Goal: Task Accomplishment & Management: Use online tool/utility

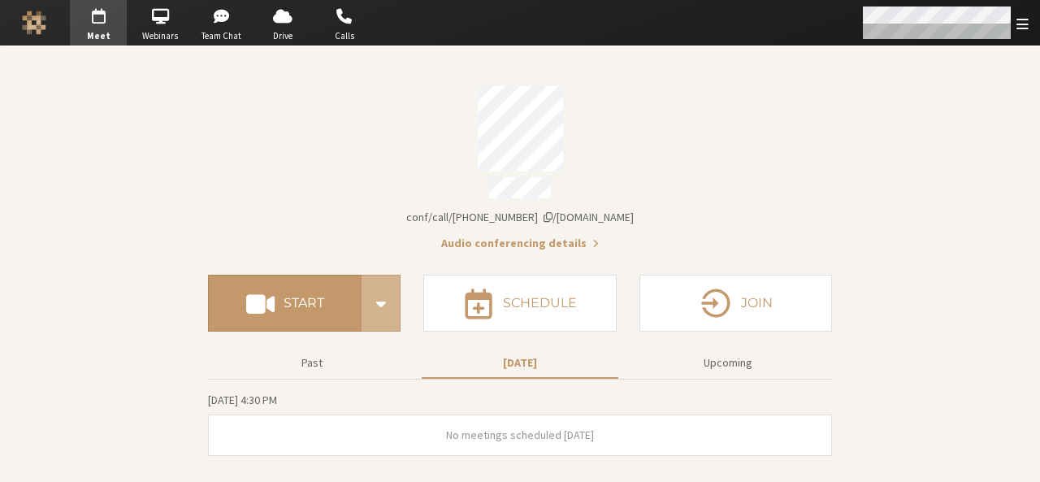
click at [1031, 19] on div "Open menu" at bounding box center [945, 23] width 192 height 46
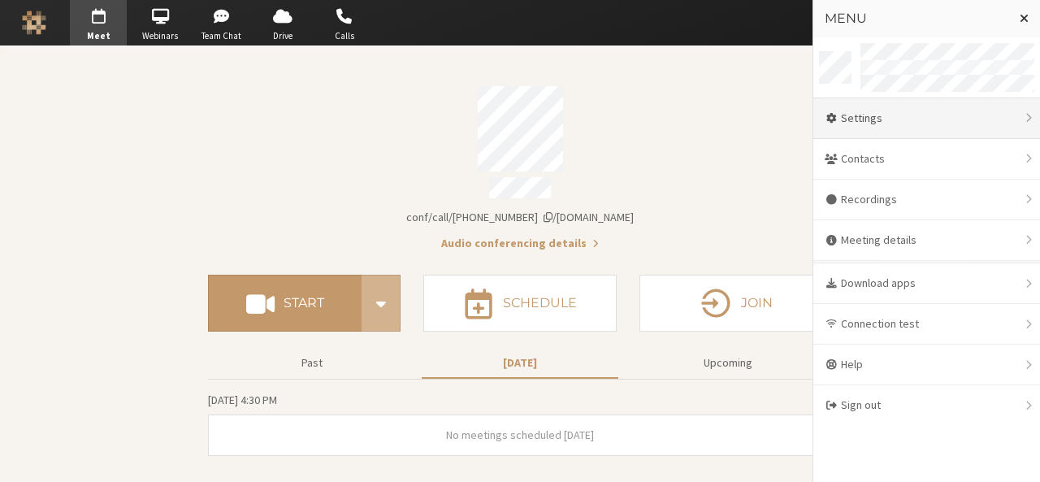
click at [942, 116] on div "Settings" at bounding box center [927, 118] width 227 height 41
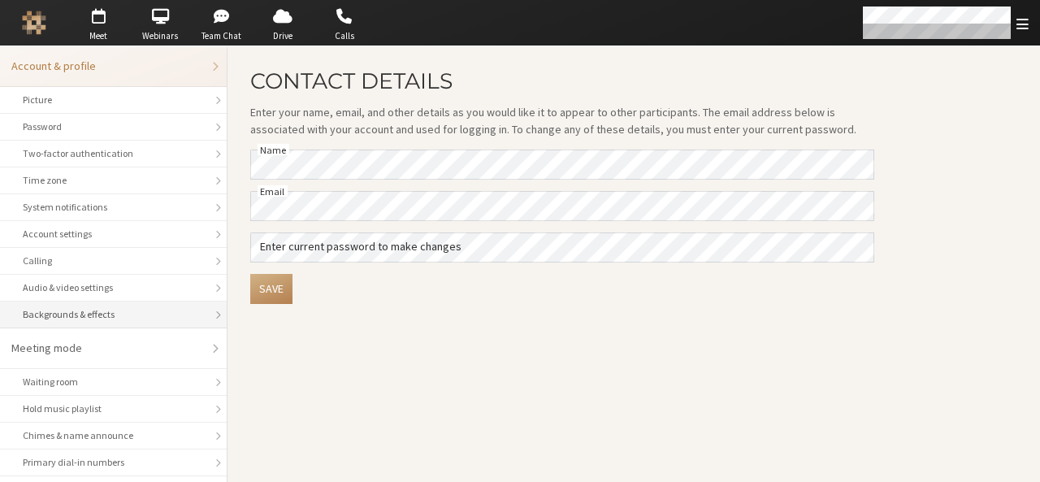
click at [124, 307] on div "Backgrounds & effects" at bounding box center [113, 314] width 181 height 15
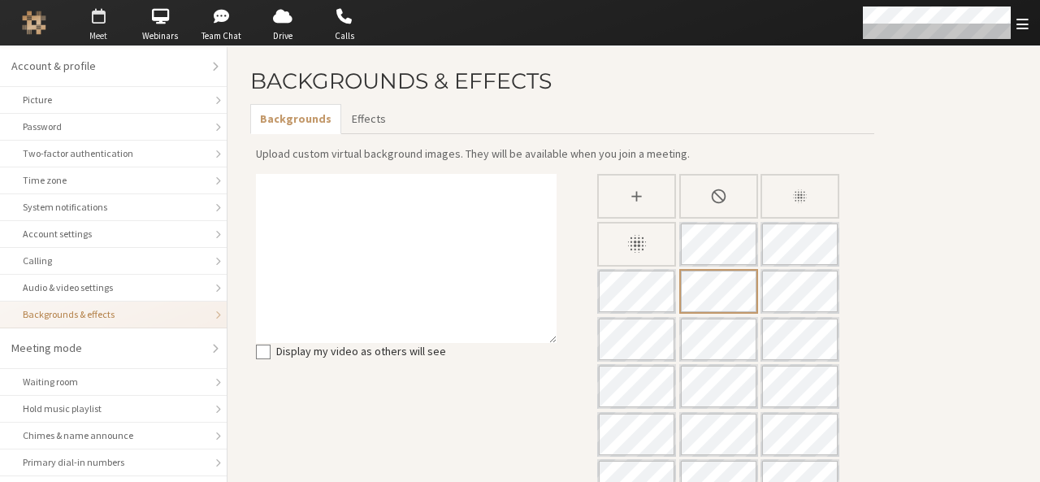
click at [114, 35] on span "Meet" at bounding box center [98, 36] width 57 height 14
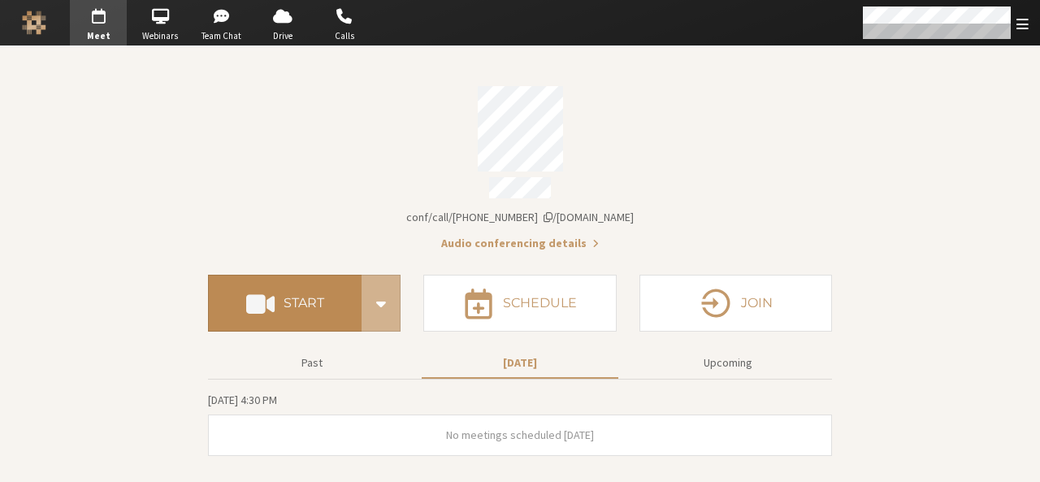
click at [335, 282] on button "Start" at bounding box center [285, 303] width 154 height 57
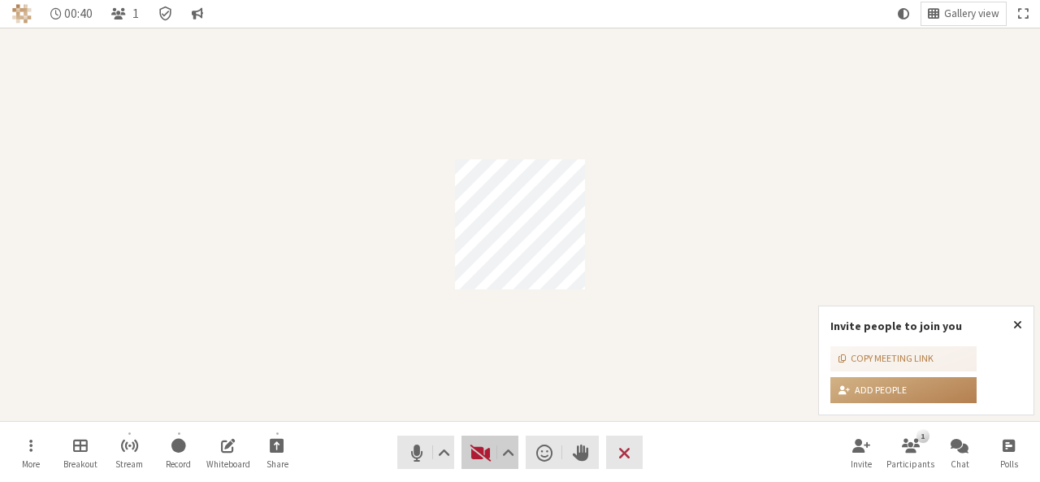
click at [475, 443] on span "Start video (Alt+V)" at bounding box center [481, 452] width 23 height 23
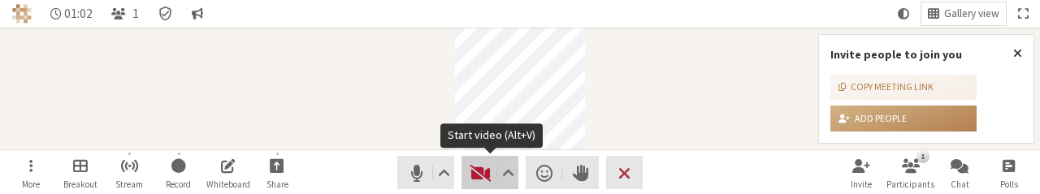
click at [490, 181] on span "Start video (Alt+V)" at bounding box center [481, 173] width 23 height 23
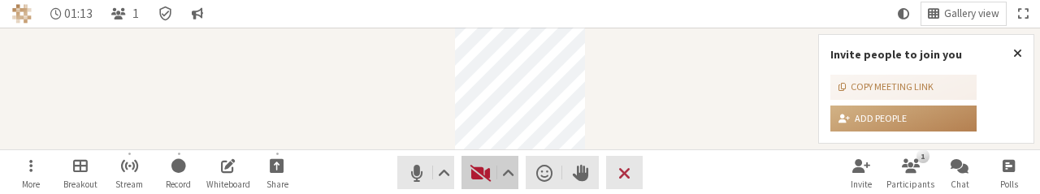
click at [475, 167] on span "Start video (Alt+V)" at bounding box center [481, 173] width 23 height 23
click at [392, 104] on div "Participant" at bounding box center [520, 89] width 1040 height 122
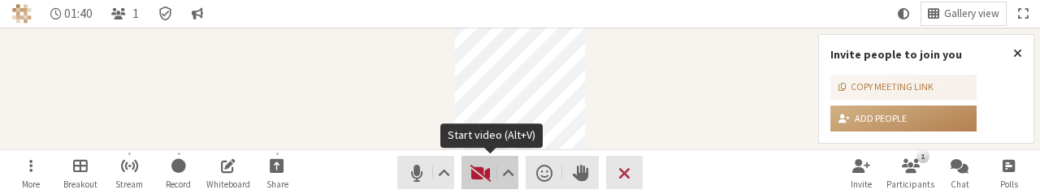
click at [484, 172] on span "Start video (Alt+V)" at bounding box center [481, 173] width 23 height 23
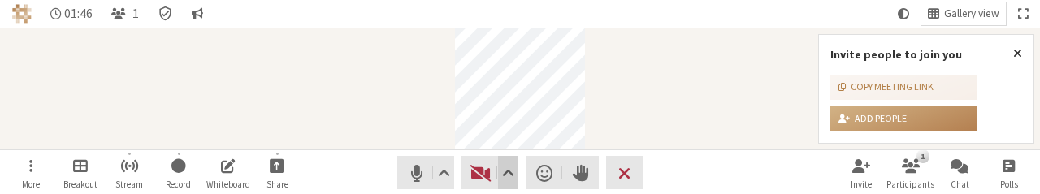
click at [516, 179] on button "Video setting" at bounding box center [508, 172] width 20 height 33
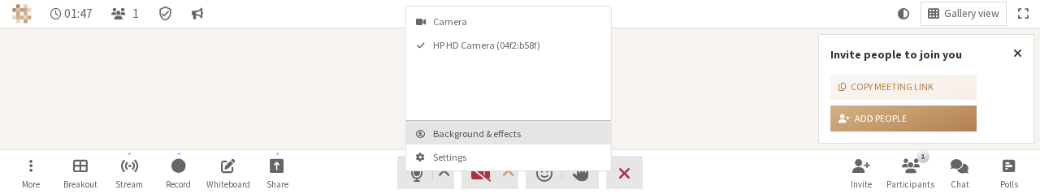
click at [483, 131] on span "Background & effects" at bounding box center [518, 133] width 171 height 11
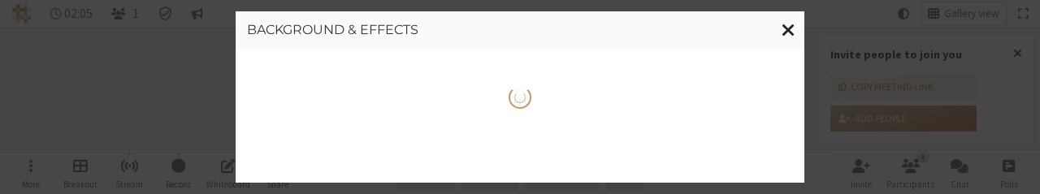
click at [795, 36] on span "Close modal" at bounding box center [789, 30] width 14 height 20
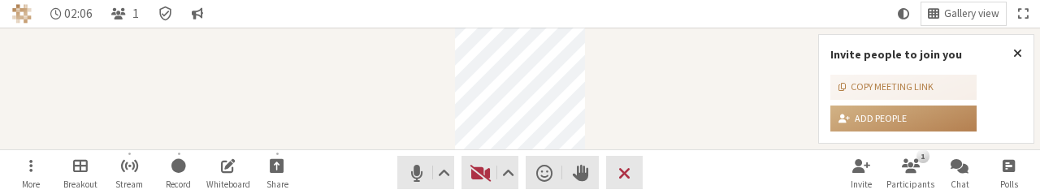
click at [795, 36] on div "Participant" at bounding box center [520, 89] width 1040 height 122
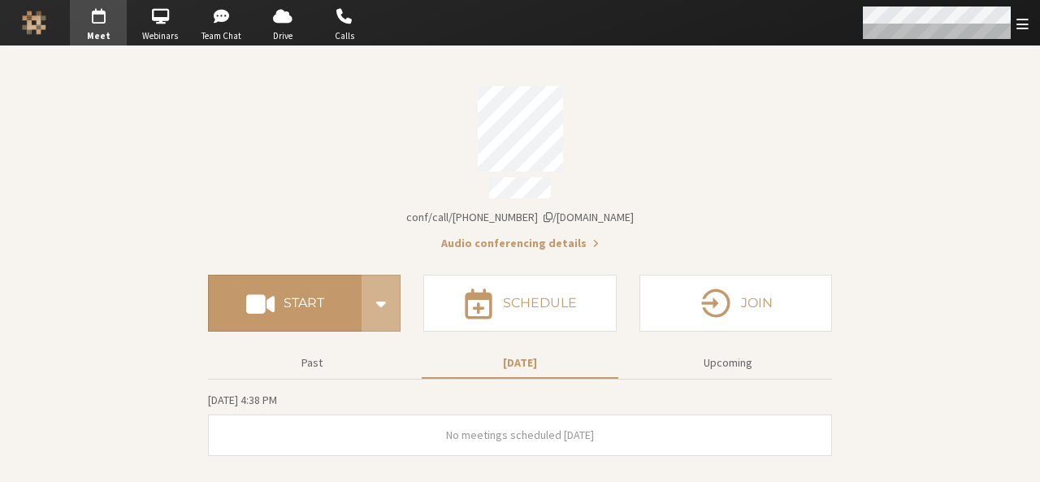
click at [1029, 27] on div "Open menu" at bounding box center [945, 23] width 192 height 46
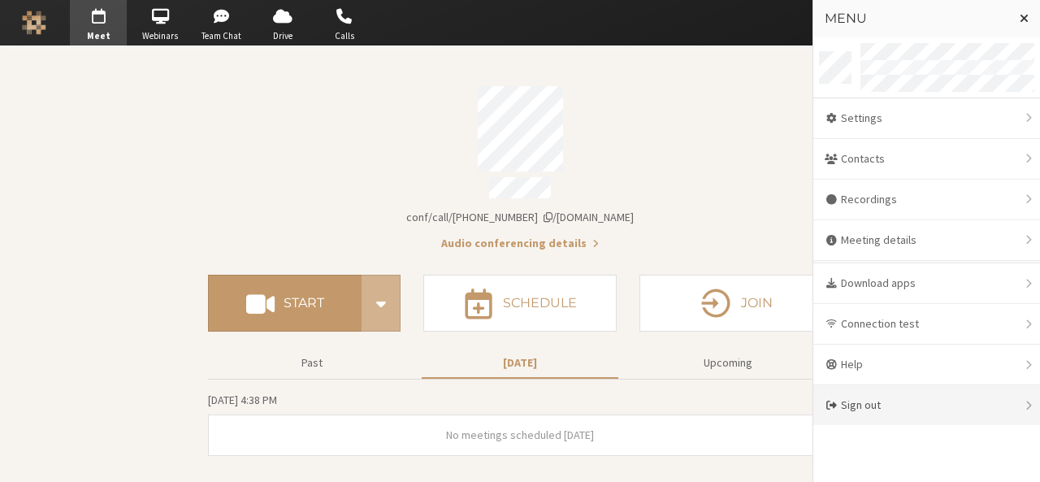
click at [855, 404] on div "Sign out" at bounding box center [927, 405] width 227 height 40
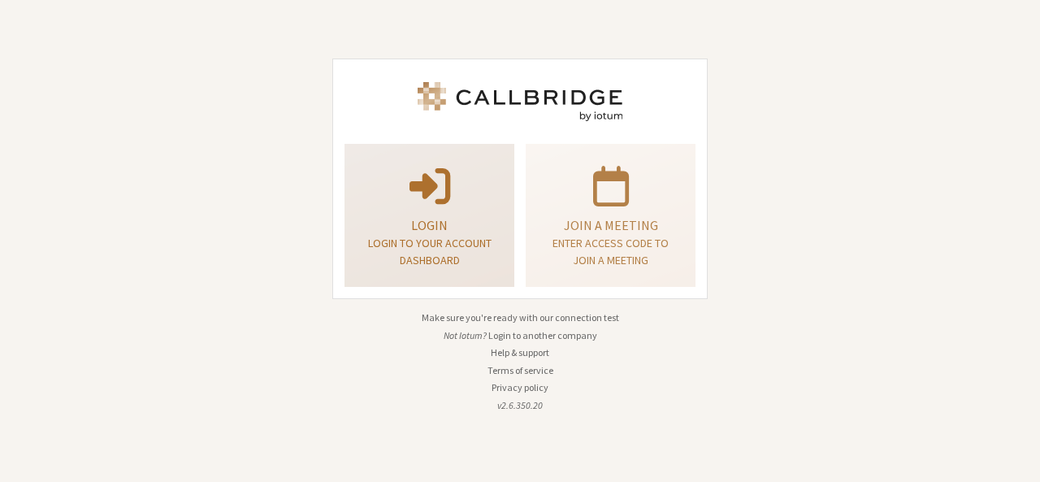
click at [425, 206] on span at bounding box center [430, 185] width 41 height 46
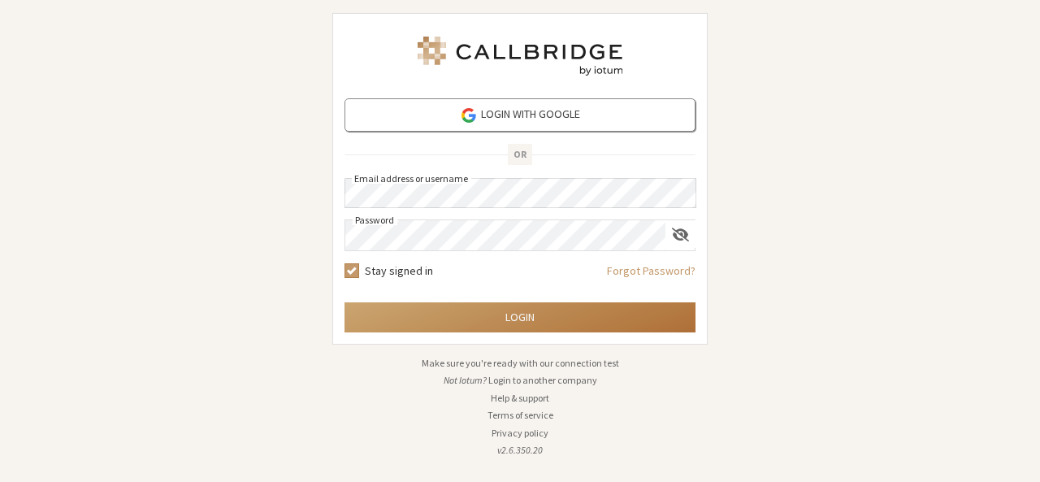
click at [497, 321] on button "Login" at bounding box center [520, 317] width 351 height 30
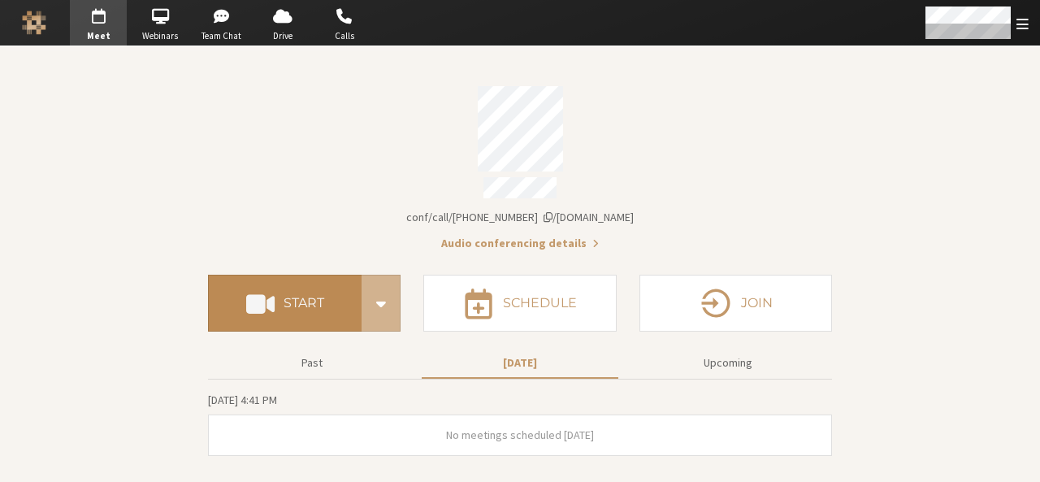
click at [289, 306] on button "Start" at bounding box center [285, 303] width 154 height 57
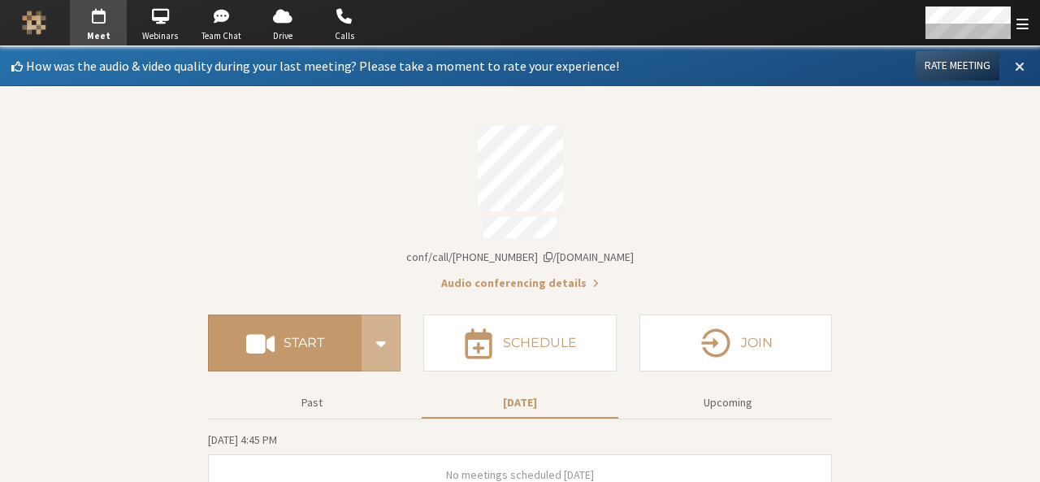
click at [1015, 64] on span at bounding box center [1020, 66] width 10 height 15
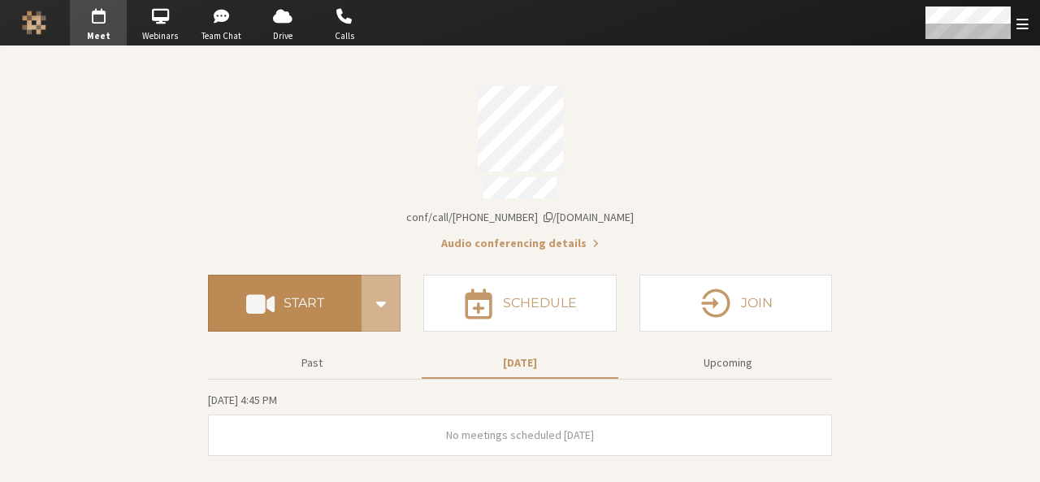
click at [302, 297] on h4 "Start" at bounding box center [304, 303] width 41 height 13
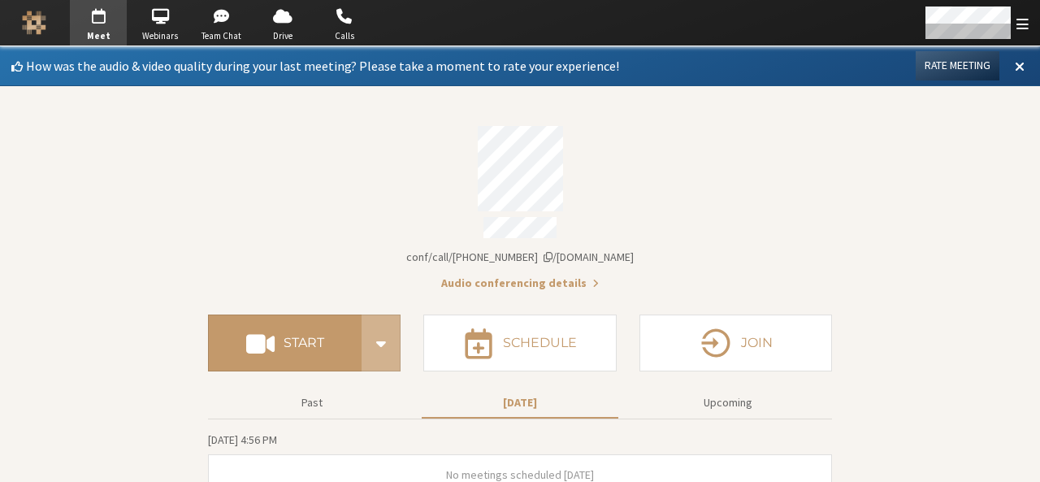
scroll to position [16, 0]
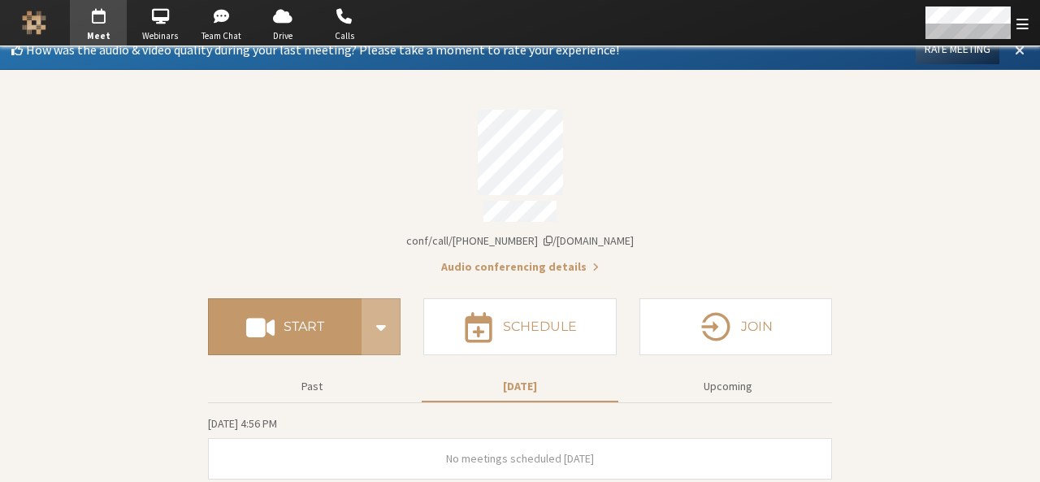
click at [1015, 46] on span at bounding box center [1020, 49] width 10 height 15
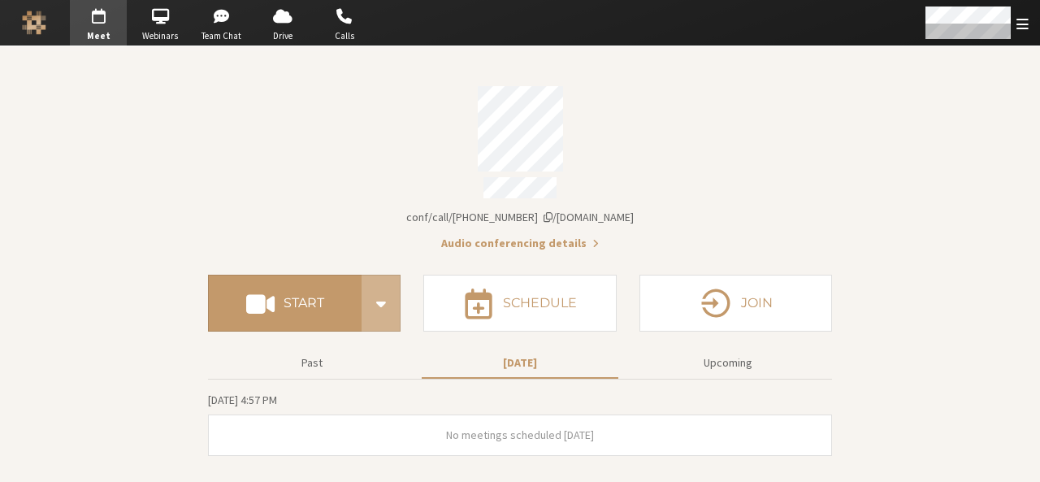
scroll to position [0, 0]
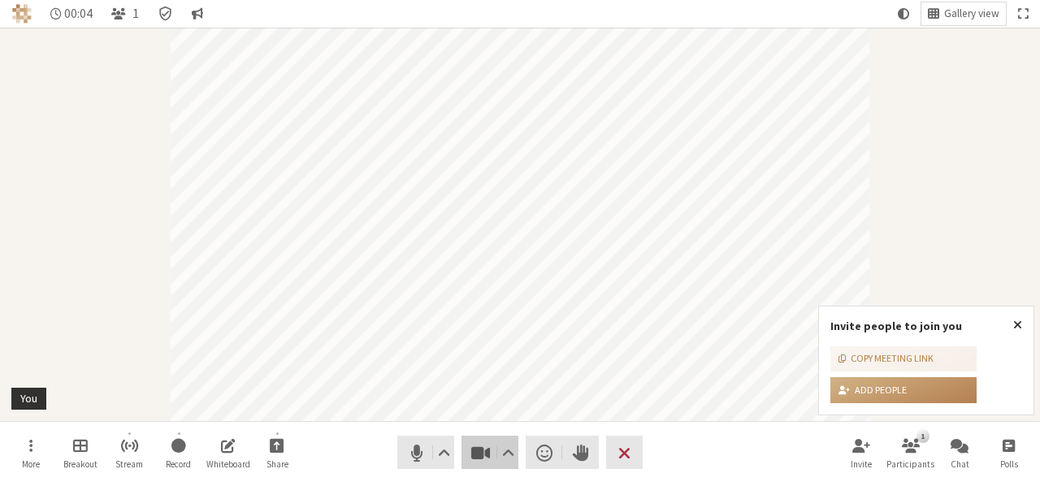
click at [483, 462] on span "Stop video (Alt+V)" at bounding box center [481, 452] width 23 height 23
click at [483, 462] on span "Start video (Alt+V)" at bounding box center [481, 452] width 23 height 23
click at [483, 462] on span "Stop video (Alt+V)" at bounding box center [481, 452] width 23 height 23
click at [483, 462] on span "Start video (Alt+V)" at bounding box center [481, 452] width 23 height 23
click at [426, 461] on span "Mute (Alt+A)" at bounding box center [417, 452] width 23 height 23
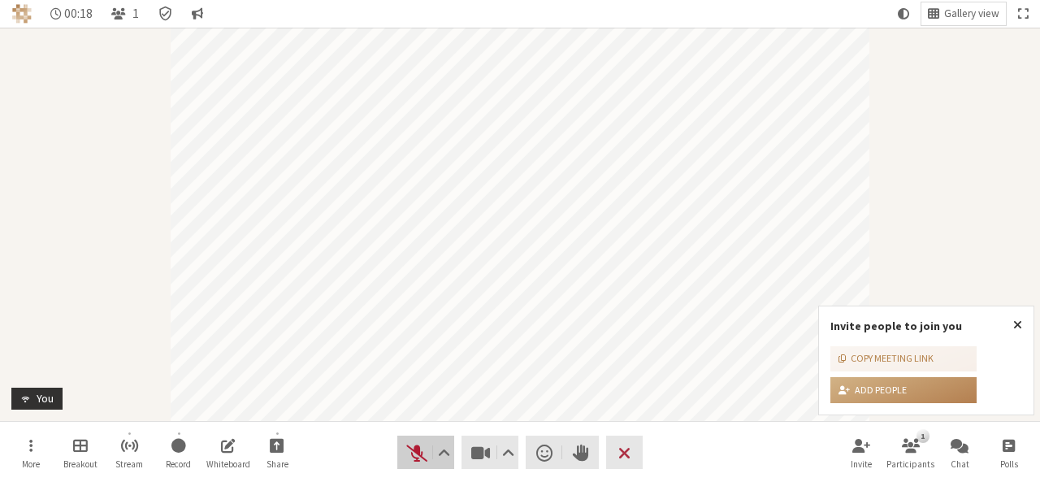
click at [426, 461] on span "Unmute (Alt+A)" at bounding box center [417, 452] width 23 height 23
click at [476, 464] on button "Video" at bounding box center [490, 452] width 57 height 33
click at [509, 456] on span "Video setting" at bounding box center [508, 452] width 12 height 23
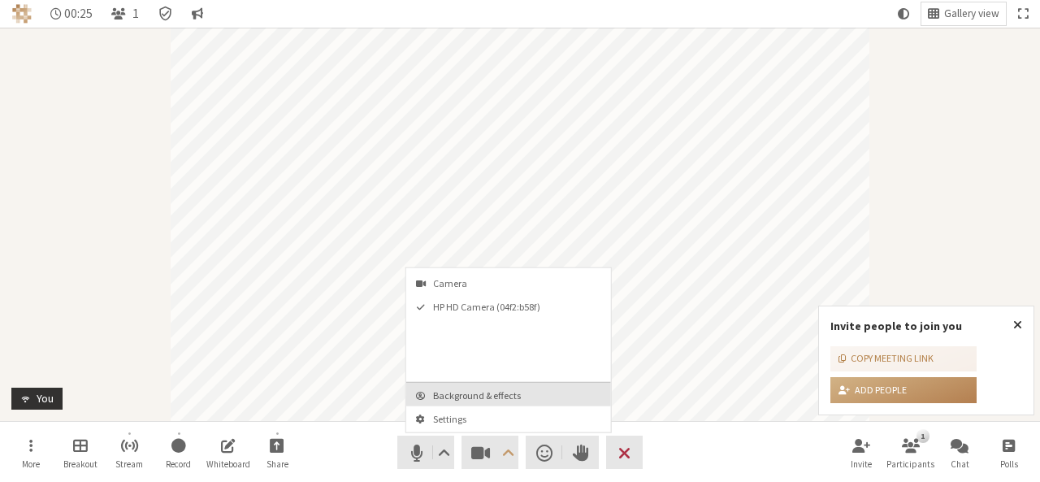
click at [487, 398] on span "Background & effects" at bounding box center [518, 395] width 171 height 11
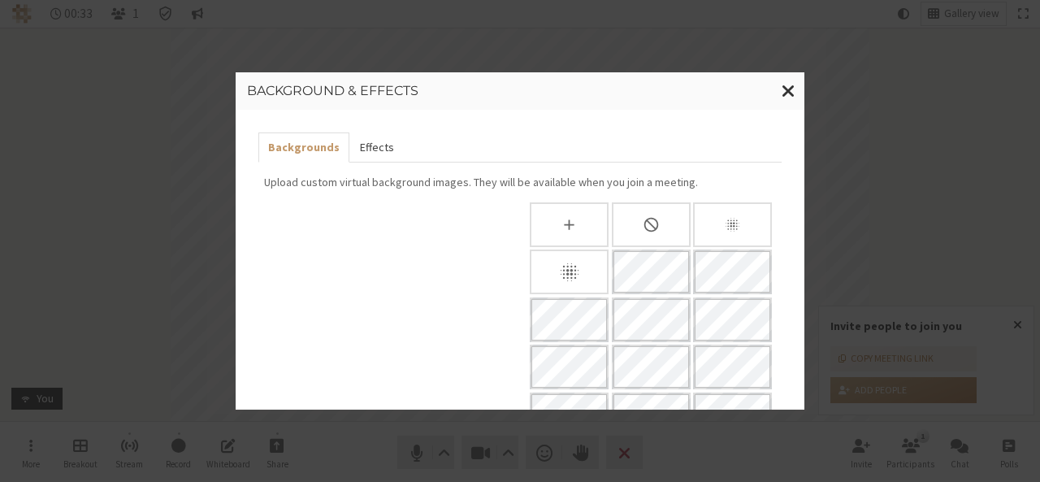
click at [367, 143] on button "Effects" at bounding box center [377, 147] width 54 height 30
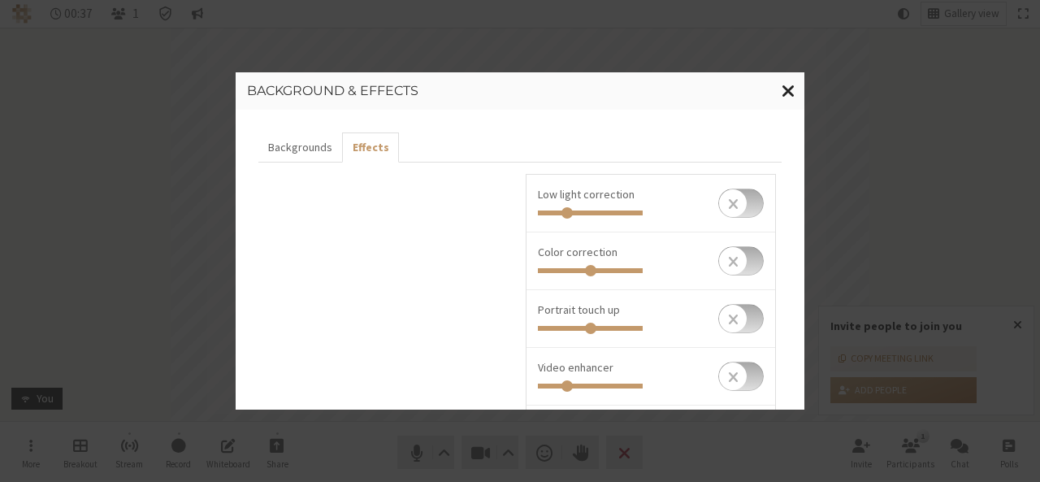
click at [792, 96] on span "Close modal" at bounding box center [789, 90] width 14 height 20
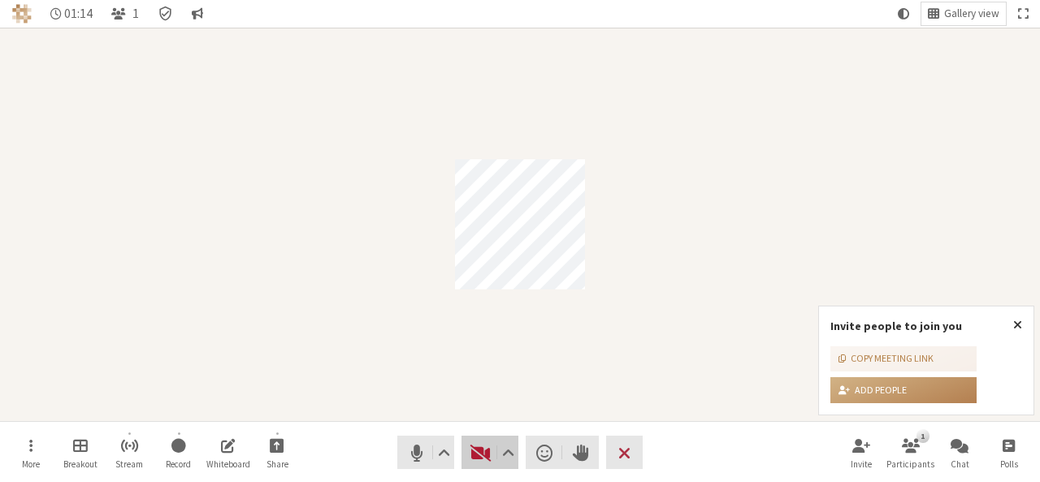
click at [479, 454] on span "Start video (Alt+V)" at bounding box center [481, 452] width 23 height 23
click at [481, 458] on span "Start video (Alt+V)" at bounding box center [481, 452] width 23 height 23
click at [500, 457] on button "Video setting" at bounding box center [508, 452] width 20 height 33
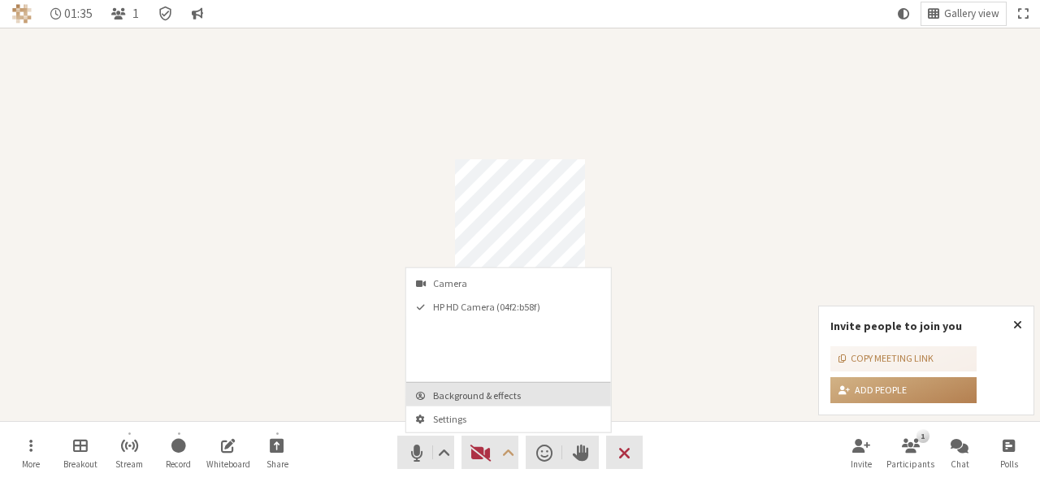
click at [498, 390] on span "Background & effects" at bounding box center [518, 395] width 171 height 11
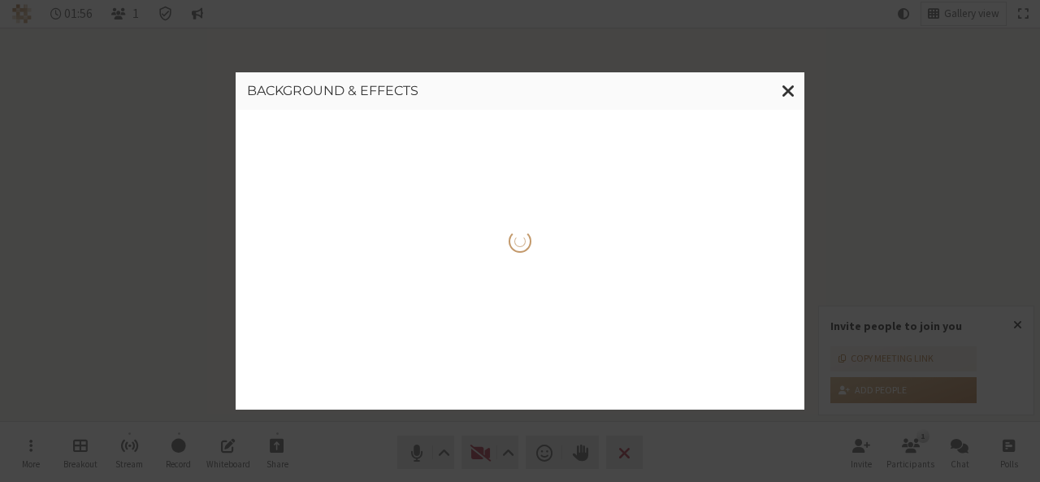
click at [698, 37] on div "Background & effects" at bounding box center [520, 241] width 1040 height 482
click at [788, 98] on span "Close modal" at bounding box center [789, 90] width 14 height 20
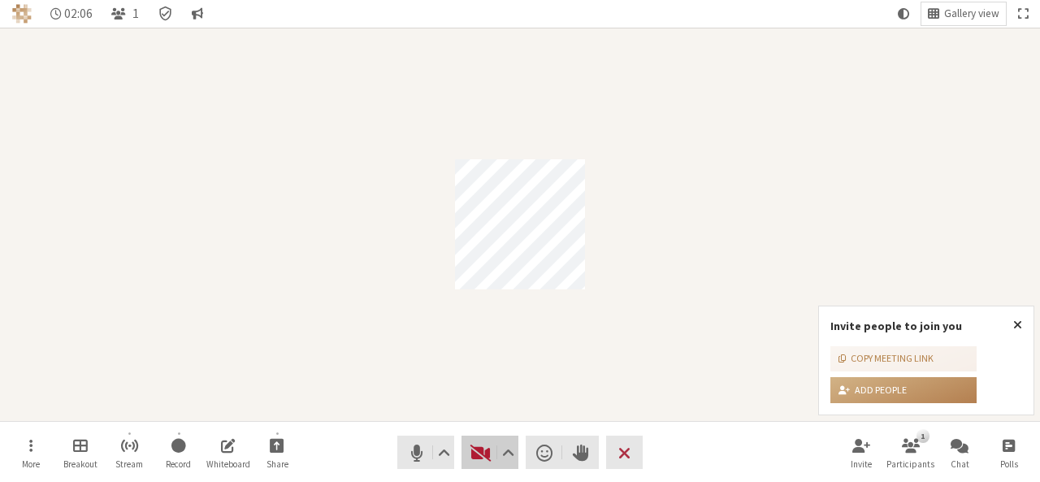
click at [472, 453] on span "Start video (Alt+V)" at bounding box center [481, 452] width 23 height 23
click at [628, 460] on span "End or leave meeting" at bounding box center [625, 452] width 12 height 23
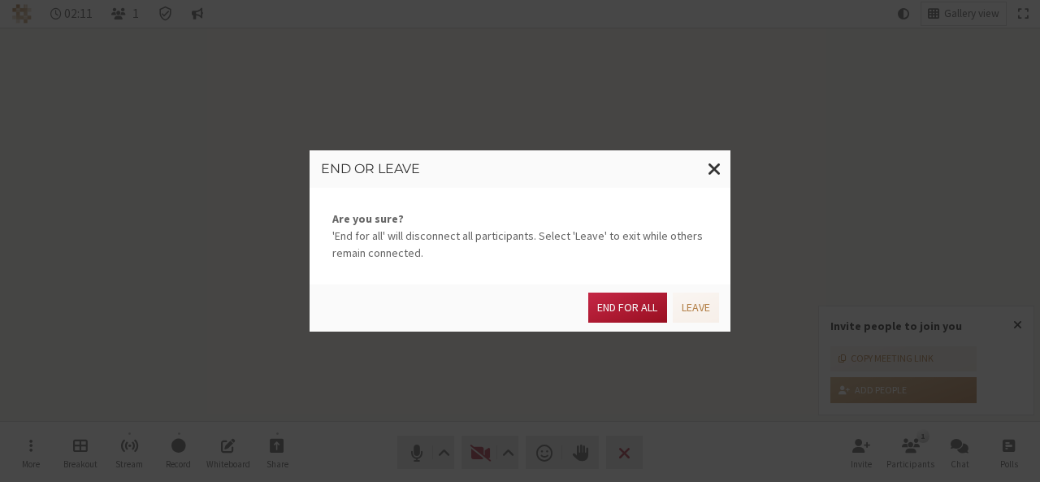
click at [632, 306] on button "End for all" at bounding box center [628, 308] width 78 height 30
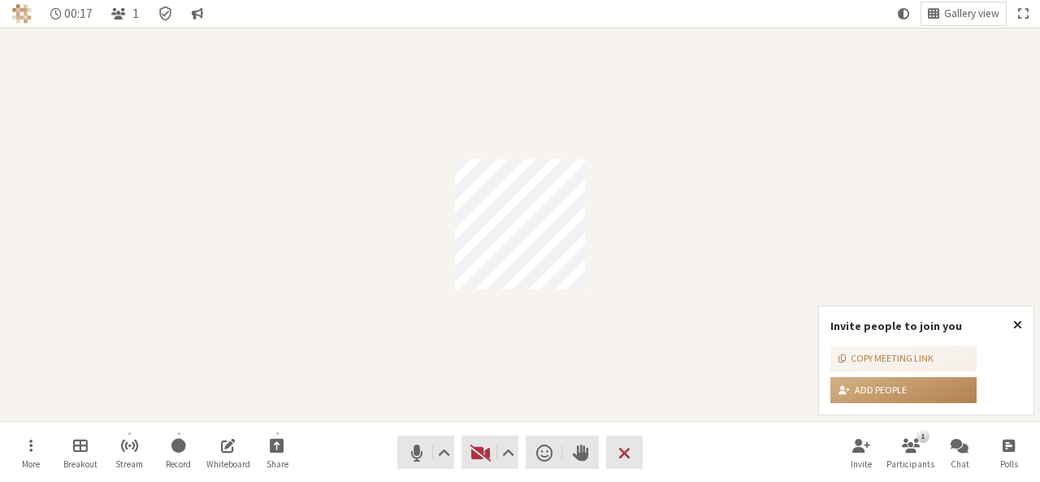
click at [1014, 321] on span "Close popover" at bounding box center [1018, 324] width 9 height 13
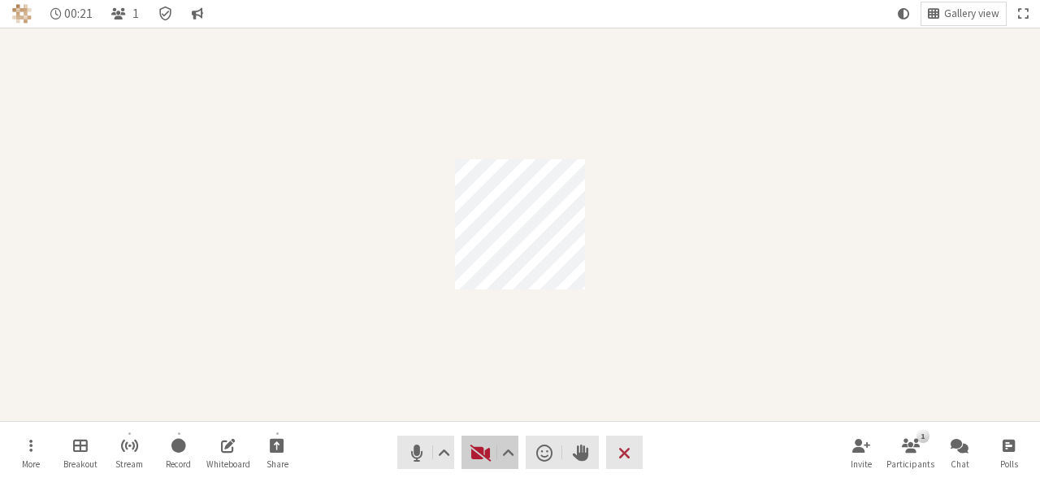
click at [475, 451] on span "Start video (Alt+V)" at bounding box center [481, 452] width 23 height 23
click at [489, 464] on button "Video" at bounding box center [490, 452] width 57 height 33
click at [480, 445] on span "Start video (Alt+V)" at bounding box center [481, 452] width 23 height 23
click at [505, 454] on span "Video setting" at bounding box center [508, 452] width 12 height 23
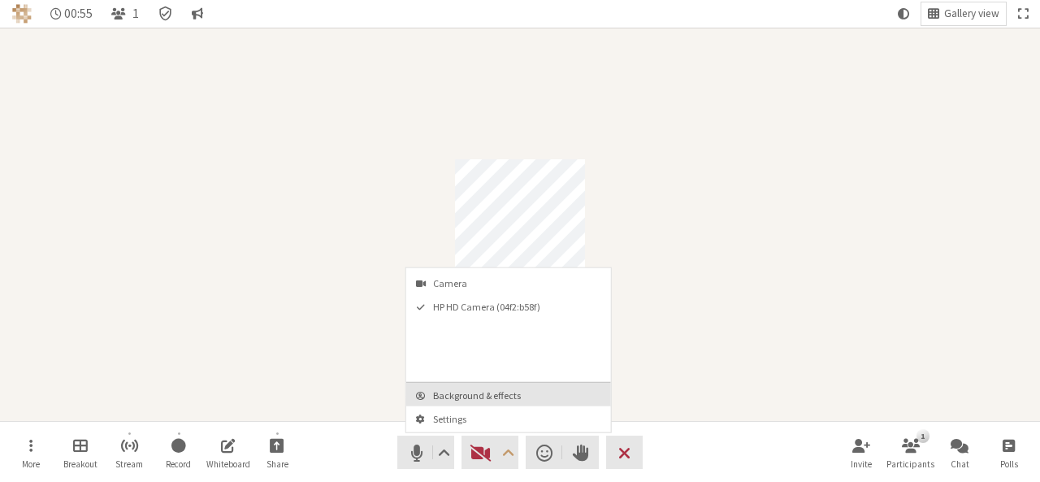
click at [502, 385] on button "Background & effects" at bounding box center [508, 395] width 205 height 24
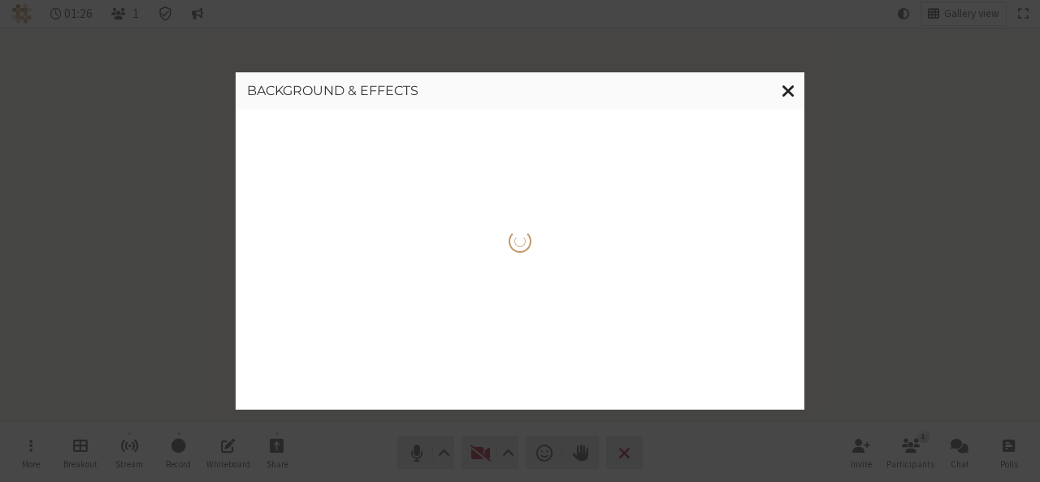
click at [792, 87] on span "Close modal" at bounding box center [789, 90] width 14 height 20
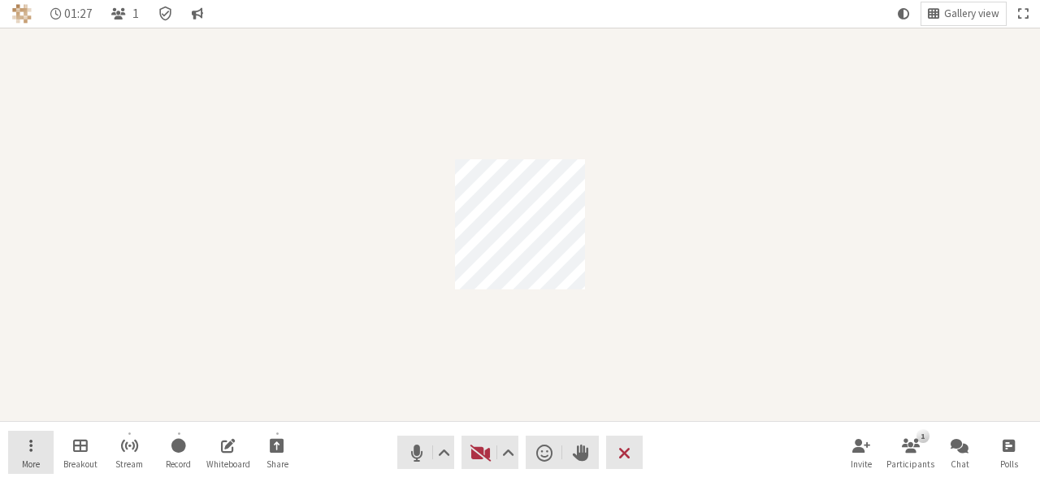
click at [31, 453] on span "Open menu" at bounding box center [30, 445] width 3 height 19
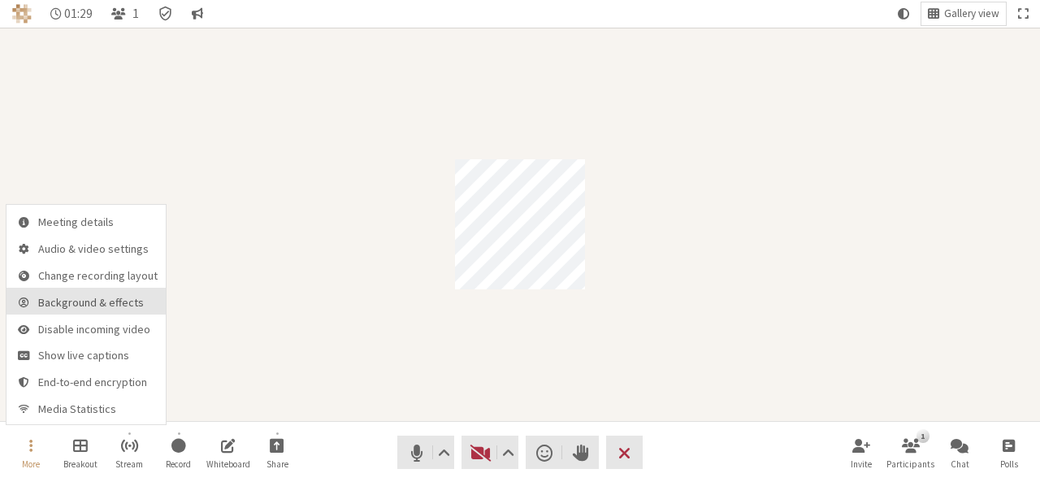
click at [48, 307] on span "Background & effects" at bounding box center [97, 303] width 119 height 12
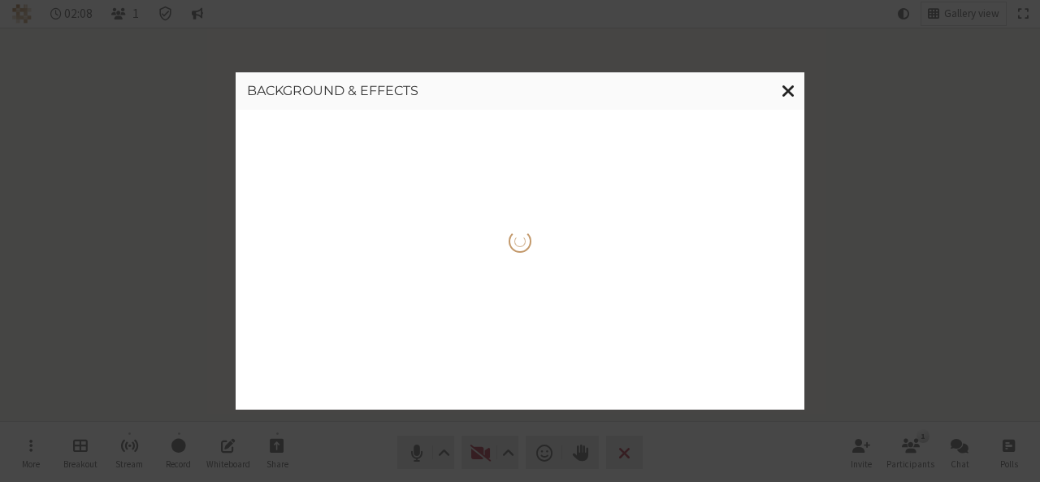
click at [787, 87] on span "Close modal" at bounding box center [789, 90] width 14 height 20
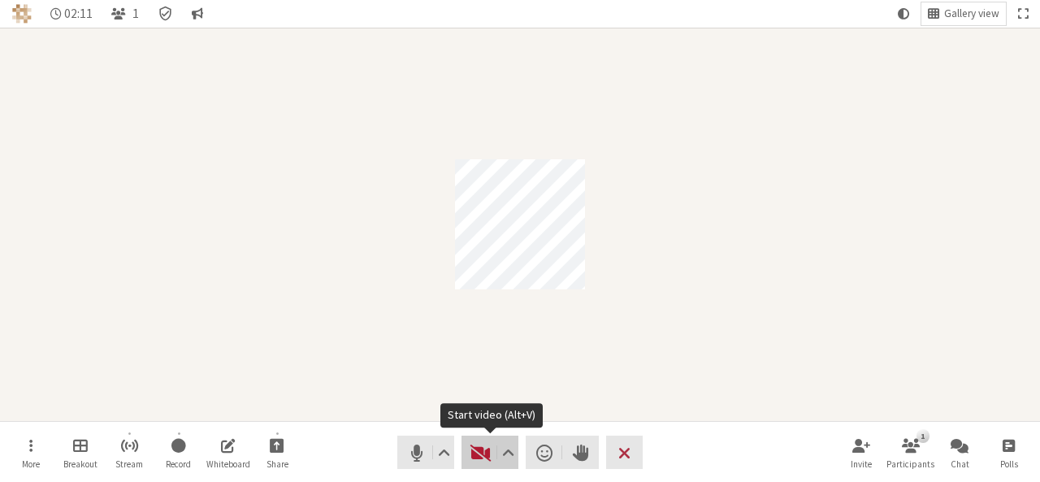
click at [476, 437] on button "Video" at bounding box center [490, 452] width 57 height 33
click at [627, 450] on span "End or leave meeting" at bounding box center [625, 452] width 12 height 23
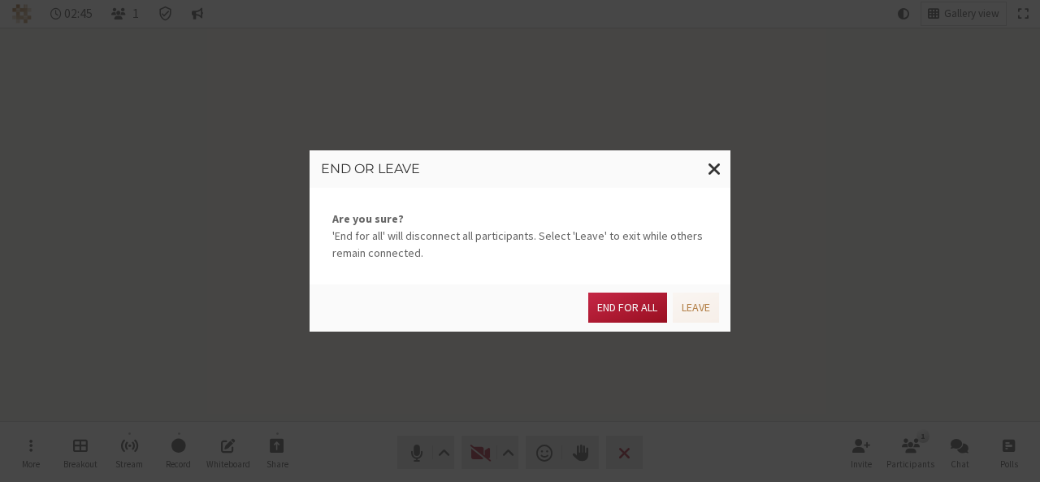
click at [626, 306] on button "End for all" at bounding box center [628, 308] width 78 height 30
